Goal: Book appointment/travel/reservation

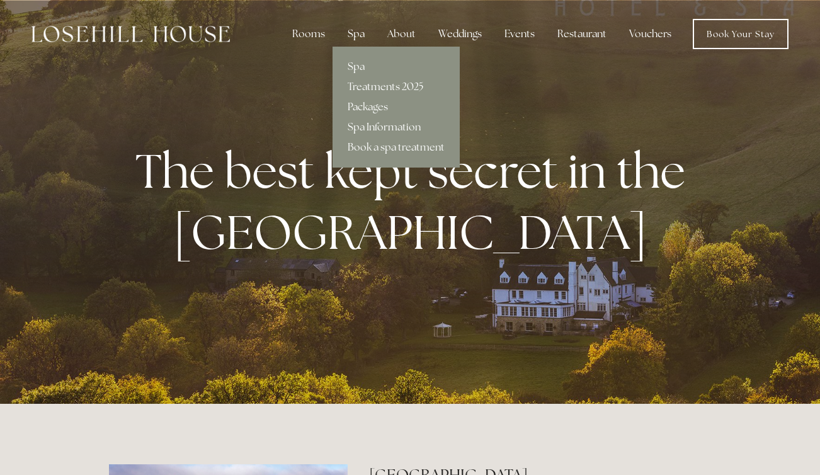
click at [354, 37] on div "Spa" at bounding box center [356, 33] width 37 height 25
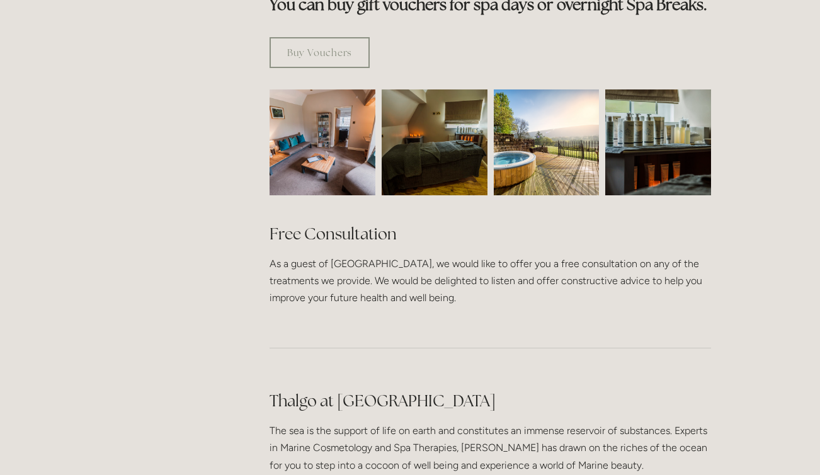
scroll to position [813, 0]
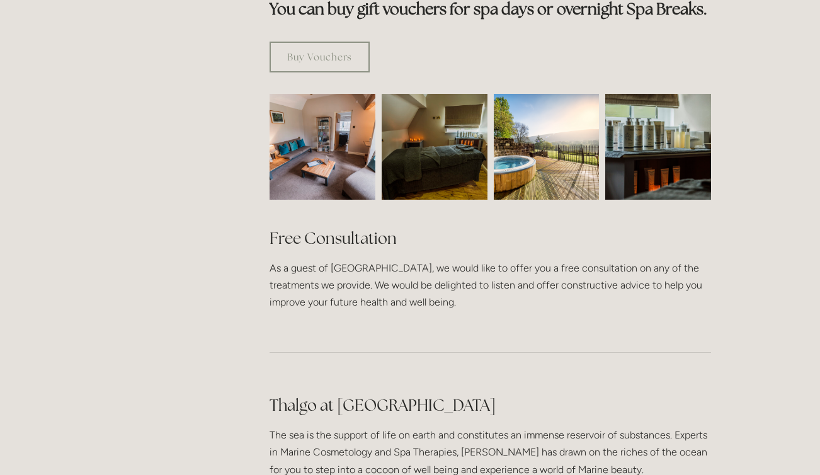
click at [345, 104] on img at bounding box center [322, 147] width 159 height 106
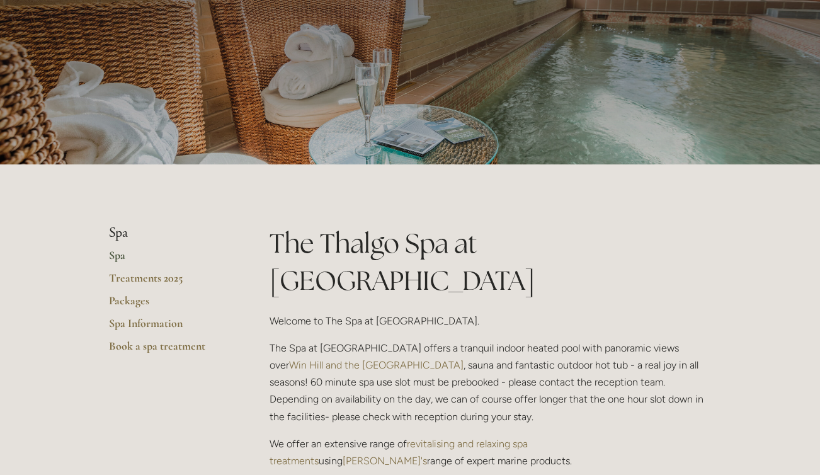
scroll to position [0, 0]
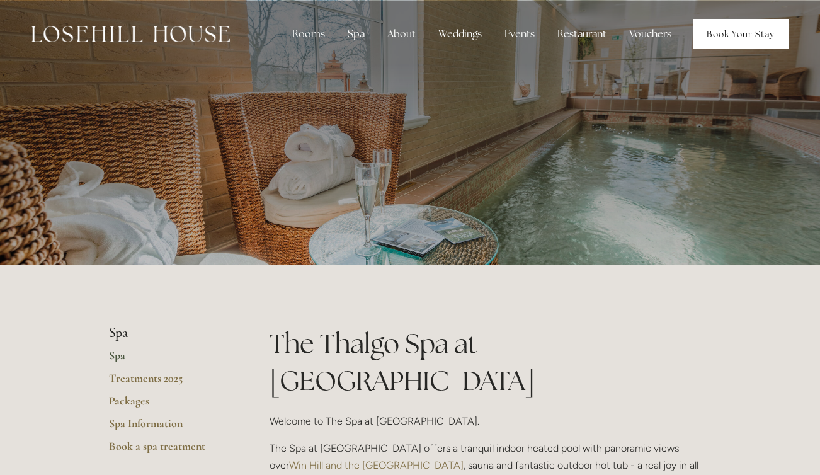
click at [708, 31] on link "Book Your Stay" at bounding box center [741, 34] width 96 height 30
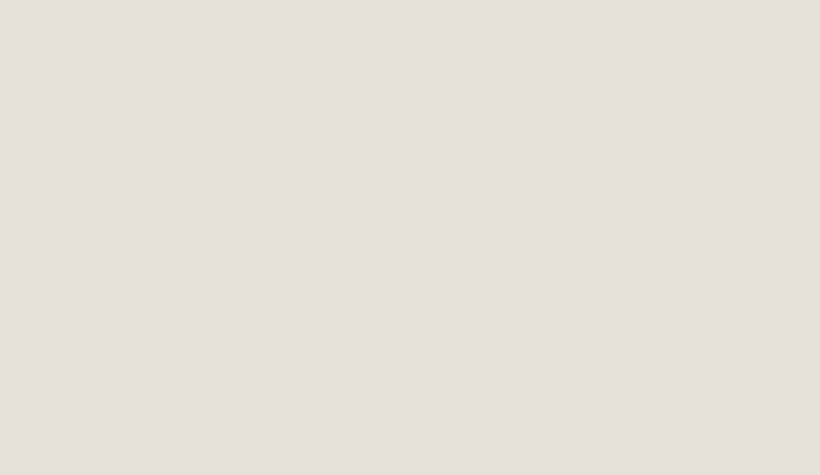
scroll to position [1194, 0]
